Goal: Obtain resource: Download file/media

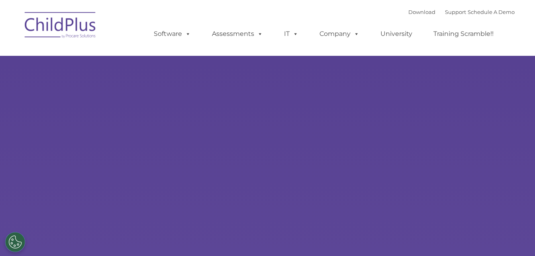
select select "MEDIUM"
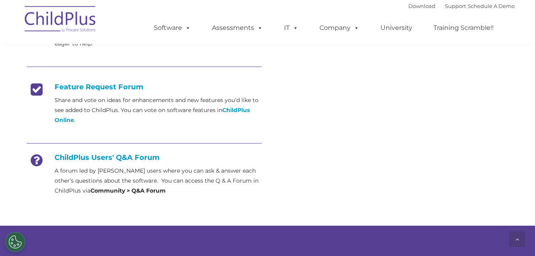
scroll to position [302, 0]
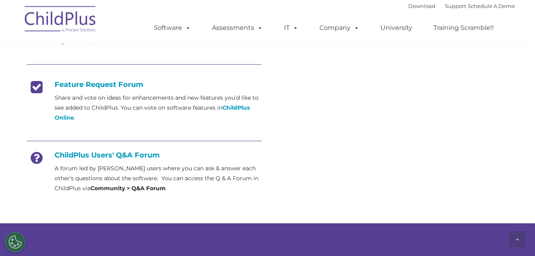
click at [136, 157] on h4 "ChildPlus Users' Q&A Forum" at bounding box center [144, 155] width 235 height 9
click at [114, 187] on strong "Community > Q&A Forum" at bounding box center [127, 188] width 75 height 7
click at [86, 154] on h4 "ChildPlus Users' Q&A Forum" at bounding box center [144, 155] width 235 height 9
click at [141, 191] on strong "Community > Q&A Forum" at bounding box center [127, 188] width 75 height 7
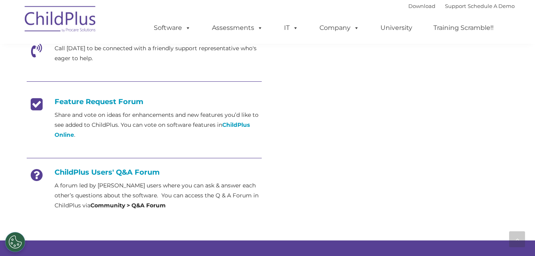
scroll to position [0, 0]
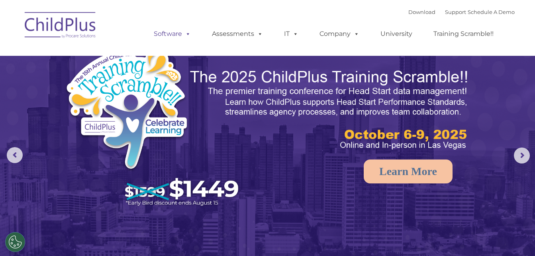
select select "MEDIUM"
click at [183, 33] on span at bounding box center [186, 34] width 9 height 8
click at [183, 34] on span at bounding box center [186, 34] width 9 height 8
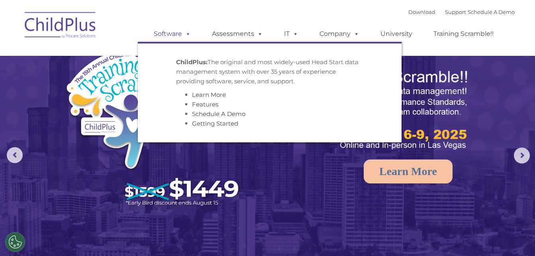
click at [189, 33] on span at bounding box center [186, 34] width 9 height 8
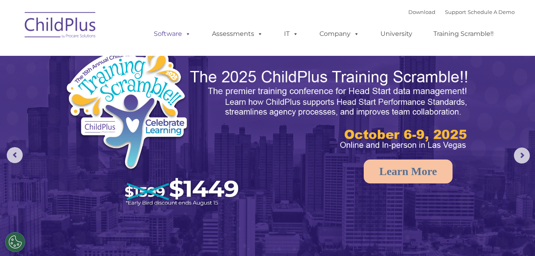
click at [189, 33] on span at bounding box center [186, 34] width 9 height 8
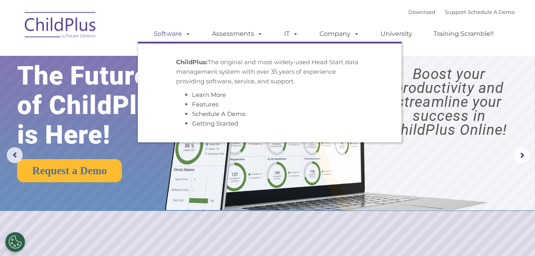
click at [161, 32] on link "Software" at bounding box center [172, 34] width 53 height 16
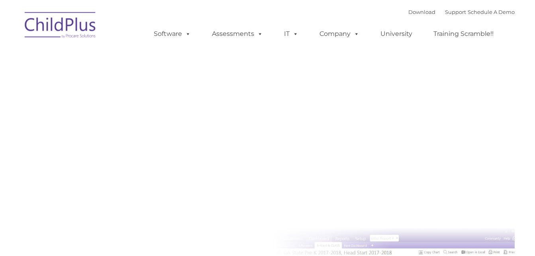
scroll to position [197, 0]
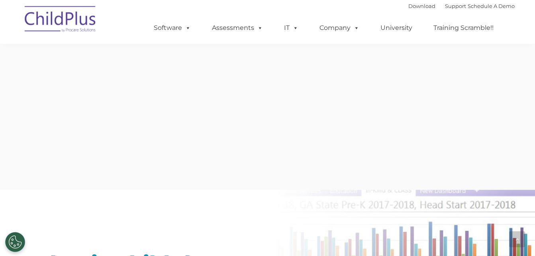
type input ""
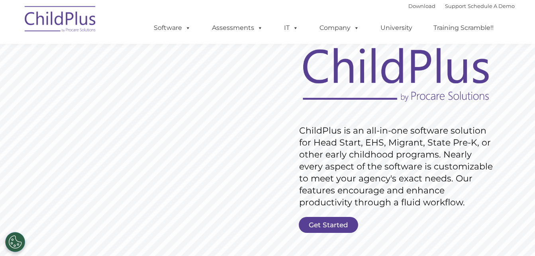
scroll to position [0, 0]
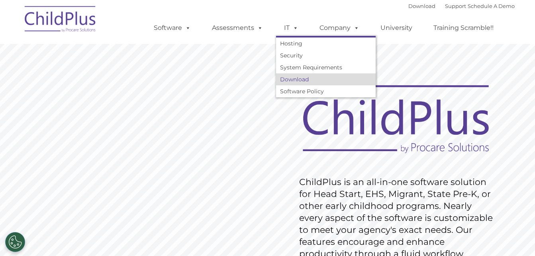
click at [291, 79] on link "Download" at bounding box center [326, 79] width 100 height 12
